Goal: Contribute content: Contribute content

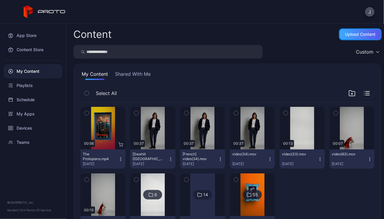
click at [347, 36] on div "Upload Content" at bounding box center [360, 34] width 30 height 5
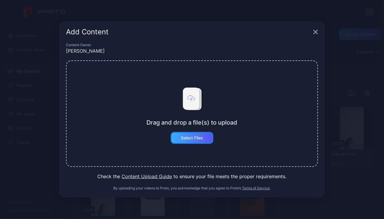
click at [199, 139] on div "Select Files" at bounding box center [192, 138] width 22 height 5
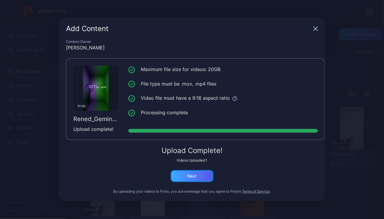
click at [198, 178] on div "Next" at bounding box center [192, 176] width 43 height 12
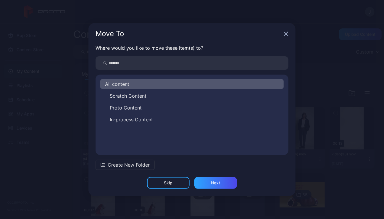
click at [132, 165] on span "Create New Folder" at bounding box center [129, 164] width 42 height 7
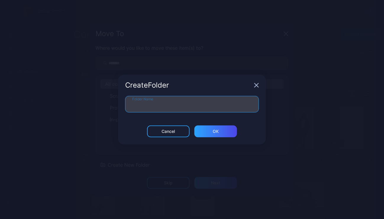
click at [148, 109] on input "Folder Name" at bounding box center [192, 104] width 134 height 17
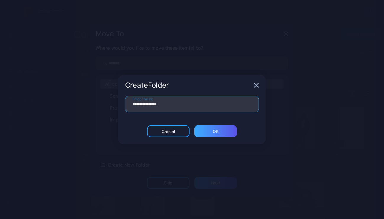
type input "**********"
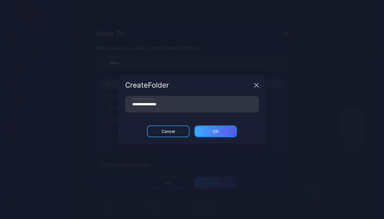
click at [218, 131] on div "ОК" at bounding box center [216, 131] width 6 height 5
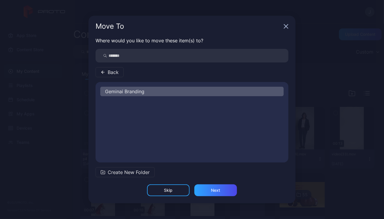
click at [142, 91] on span "Geminai Branding" at bounding box center [124, 91] width 39 height 7
click at [156, 91] on div "Geminai Branding" at bounding box center [191, 91] width 183 height 9
click at [217, 189] on div "Next" at bounding box center [215, 190] width 9 height 5
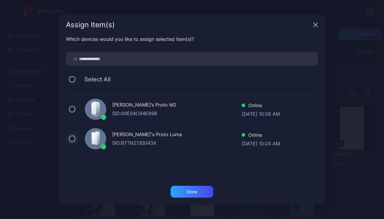
click at [73, 137] on button at bounding box center [72, 139] width 7 height 7
click at [73, 108] on button at bounding box center [72, 109] width 7 height 7
click at [195, 197] on div "Done" at bounding box center [192, 192] width 43 height 12
